Goal: Information Seeking & Learning: Learn about a topic

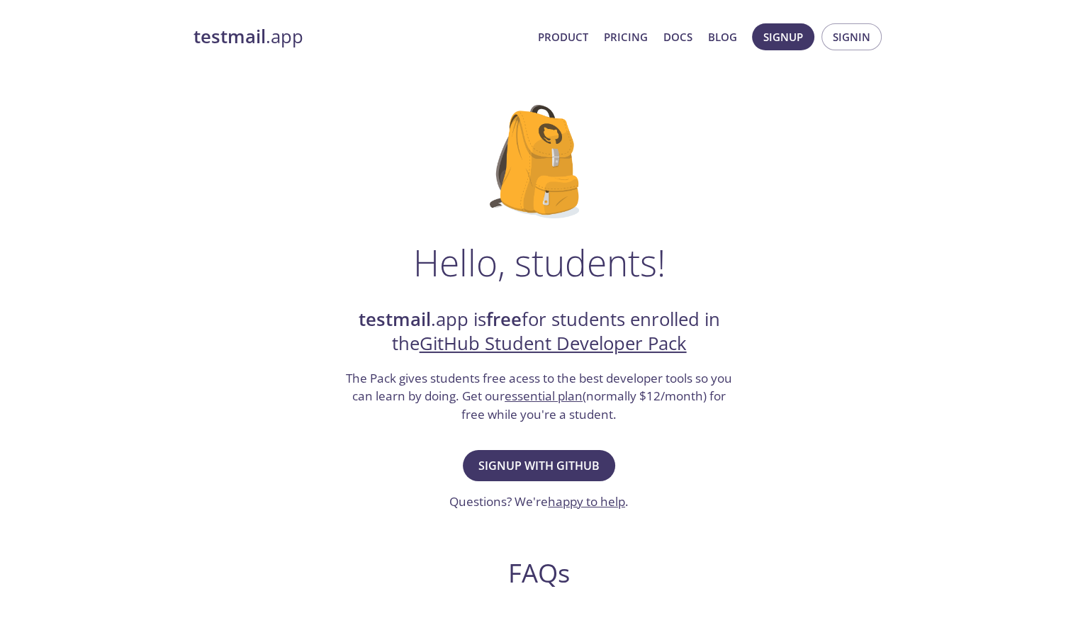
drag, startPoint x: 0, startPoint y: 0, endPoint x: 522, endPoint y: 369, distance: 639.7
click at [522, 369] on div "testmail .app is free for students enrolled in the GitHub Student Developer Pac…" at bounding box center [539, 366] width 390 height 116
drag, startPoint x: 542, startPoint y: 375, endPoint x: 663, endPoint y: 369, distance: 121.3
click at [663, 369] on h3 "The Pack gives students free acess to the best developer tools so you can learn…" at bounding box center [539, 396] width 390 height 55
click at [695, 371] on h3 "The Pack gives students free acess to the best developer tools so you can learn…" at bounding box center [539, 396] width 390 height 55
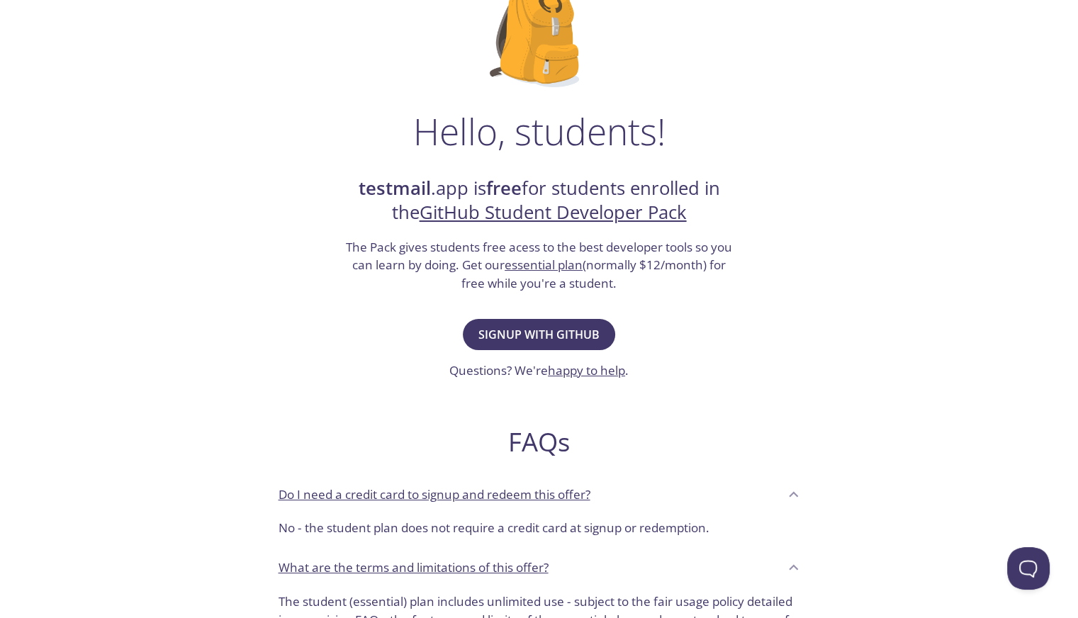
scroll to position [96, 0]
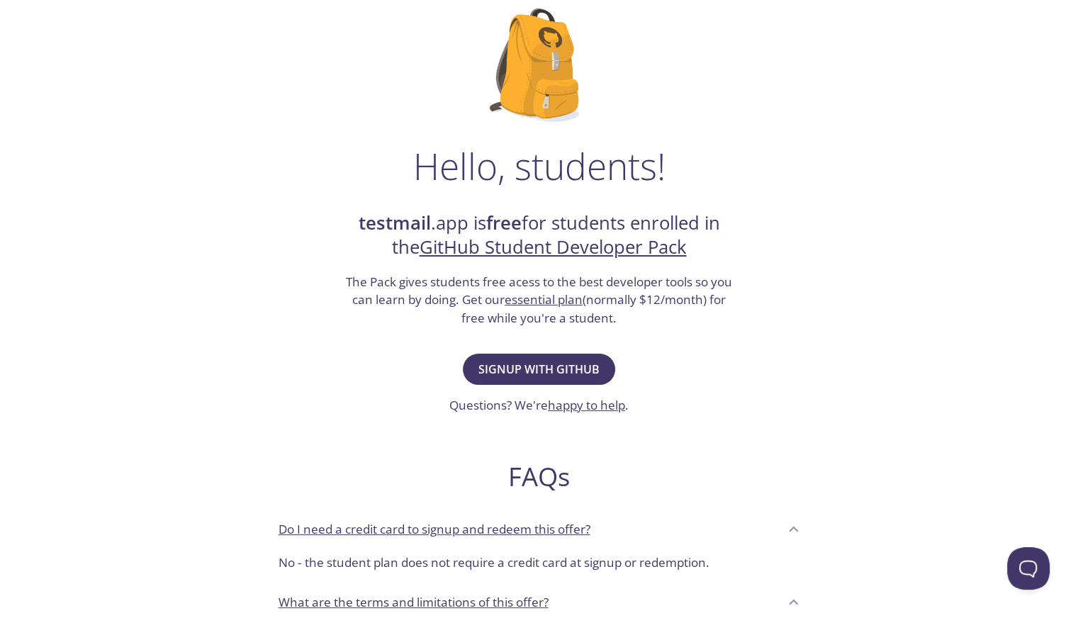
drag, startPoint x: 576, startPoint y: 237, endPoint x: 596, endPoint y: 120, distance: 118.7
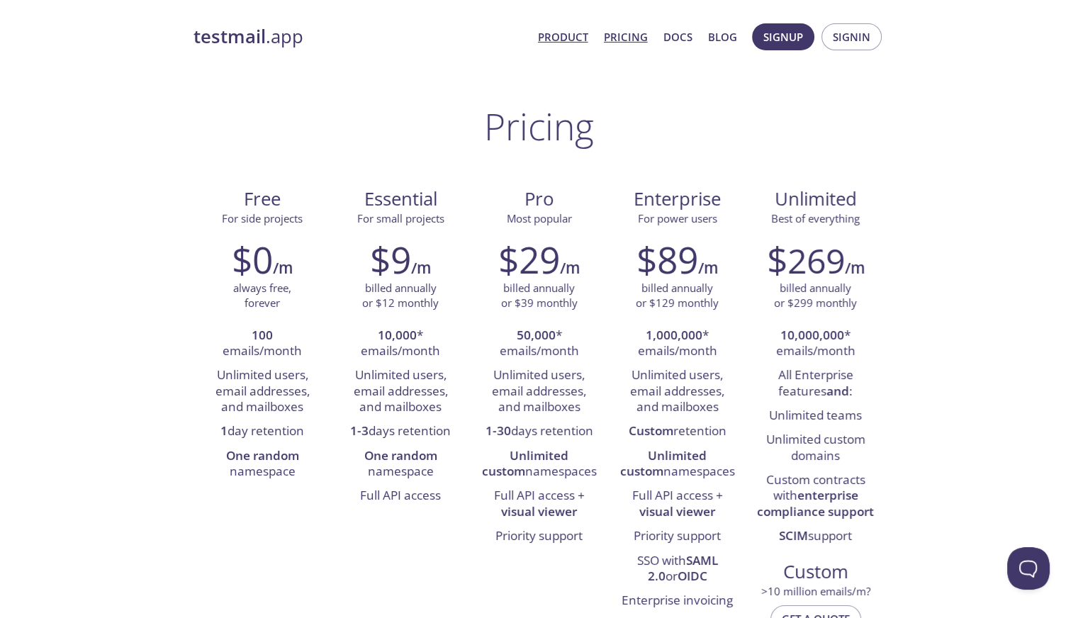
click at [556, 34] on link "Product" at bounding box center [563, 37] width 50 height 18
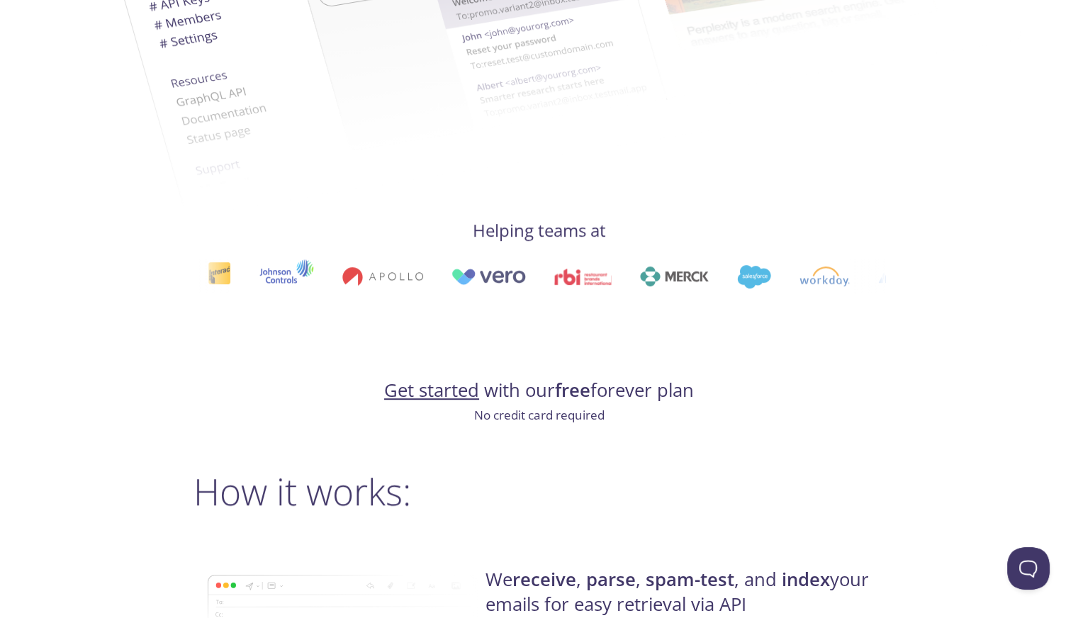
scroll to position [992, 0]
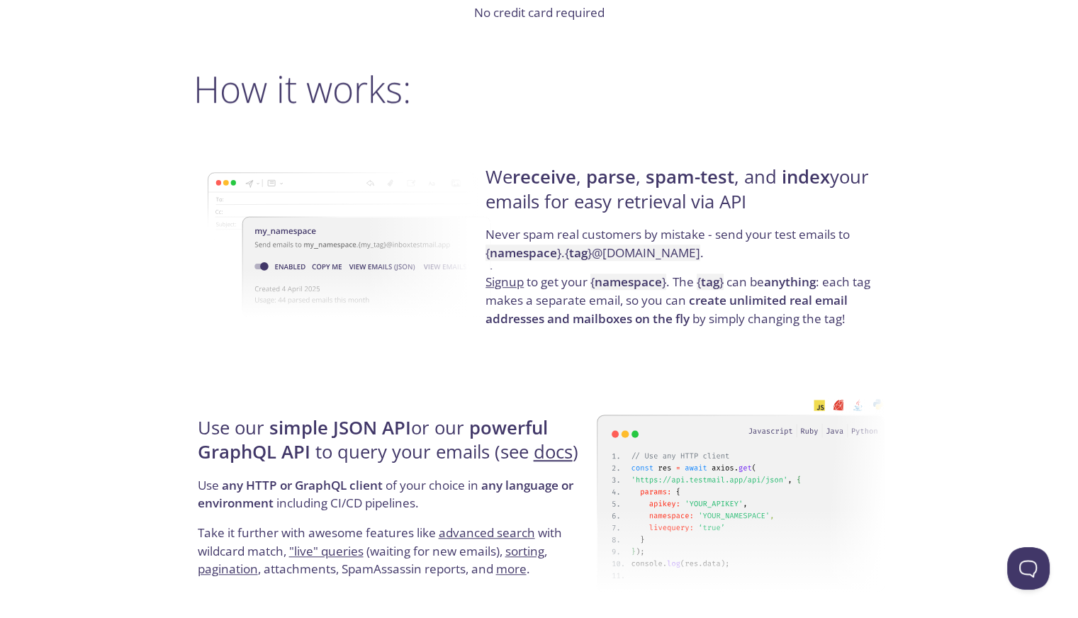
drag, startPoint x: 533, startPoint y: 185, endPoint x: 868, endPoint y: 196, distance: 334.8
click at [868, 196] on h4 "We receive , parse , spam-test , and index your emails for easy retrieval via A…" at bounding box center [683, 195] width 395 height 60
click at [817, 202] on h4 "We receive , parse , spam-test , and index your emails for easy retrieval via A…" at bounding box center [683, 195] width 395 height 60
drag, startPoint x: 817, startPoint y: 202, endPoint x: 462, endPoint y: 159, distance: 357.7
click at [462, 159] on div "We receive , parse , spam-test , and index your emails for easy retrieval via A…" at bounding box center [540, 247] width 692 height 228
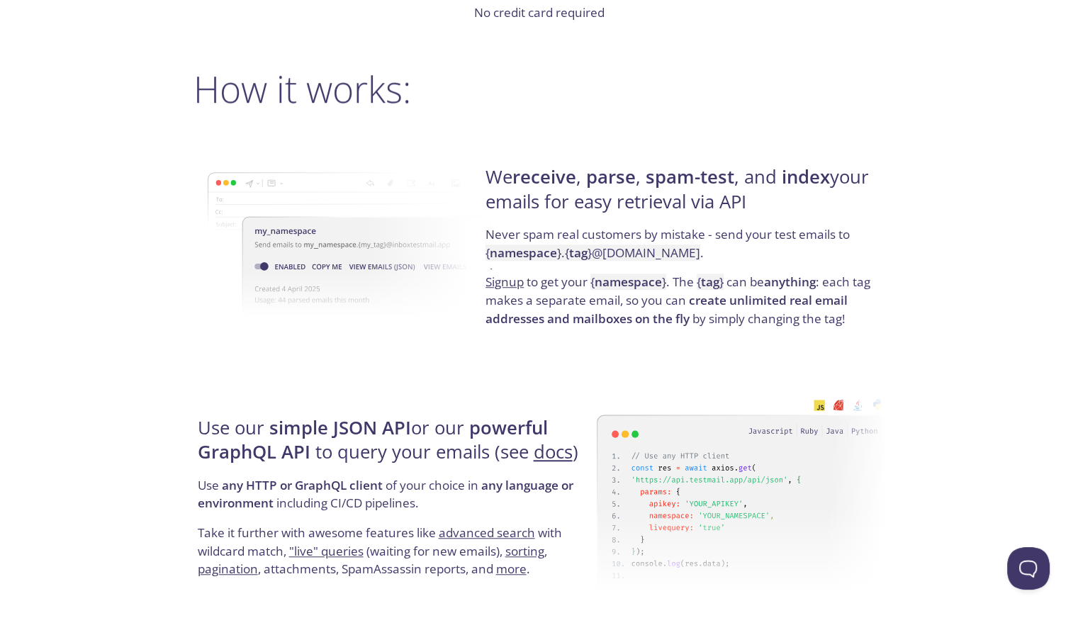
click at [610, 171] on strong "parse" at bounding box center [611, 176] width 50 height 25
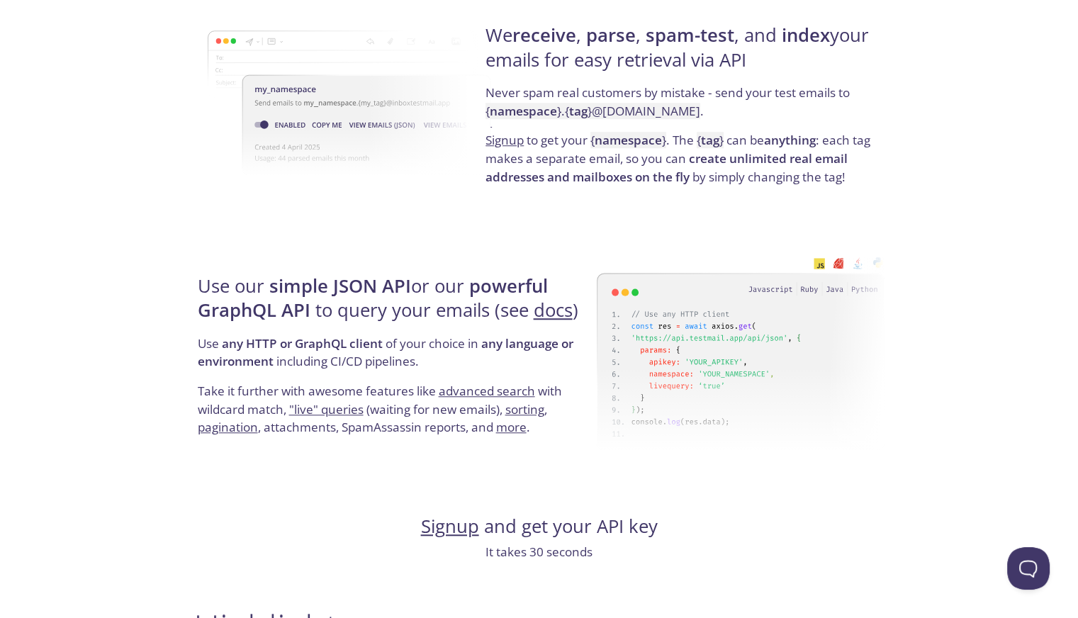
scroll to position [1418, 0]
